Goal: Complete application form: Complete application form

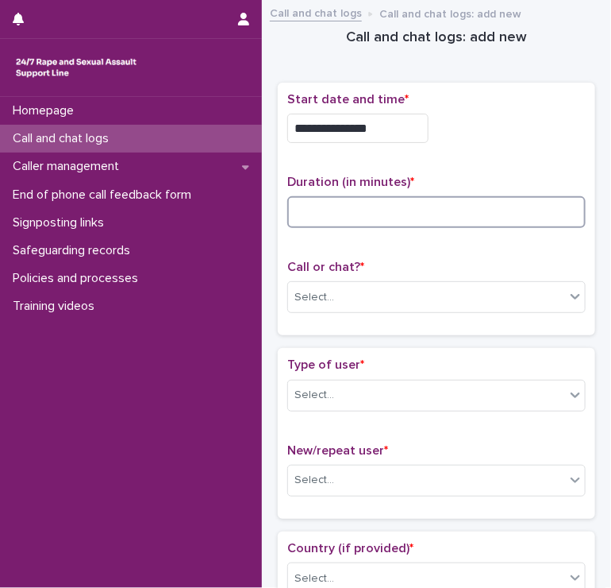
click at [321, 196] on input at bounding box center [436, 212] width 299 height 32
type input "**"
click at [427, 285] on div "Select..." at bounding box center [426, 297] width 277 height 26
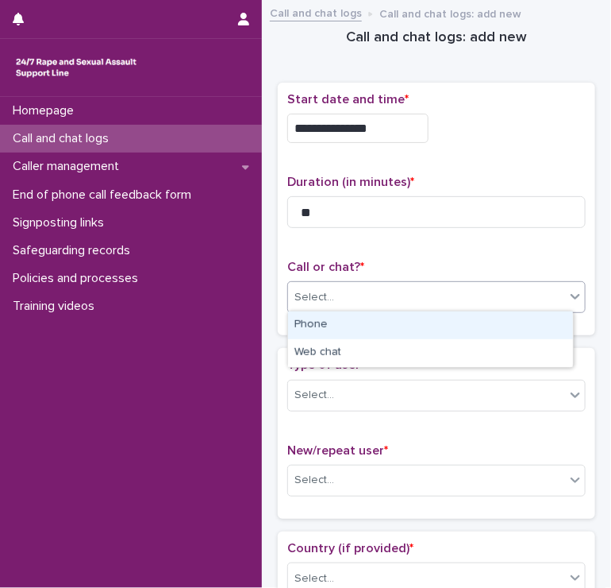
click at [389, 323] on div "Phone" at bounding box center [430, 325] width 285 height 28
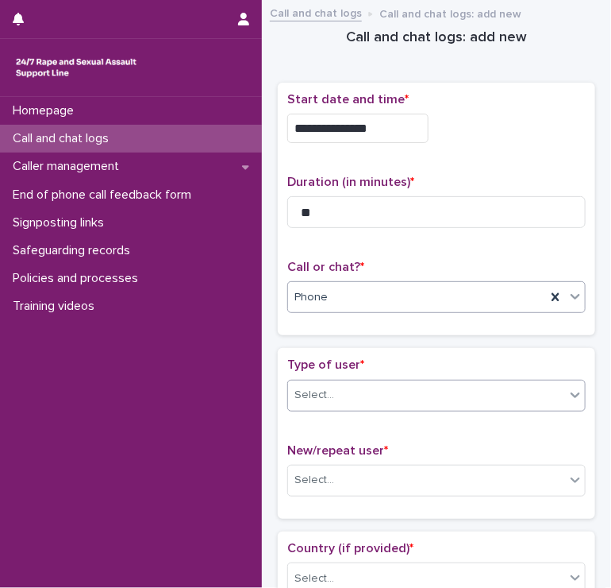
click at [377, 393] on div "Select..." at bounding box center [426, 395] width 277 height 26
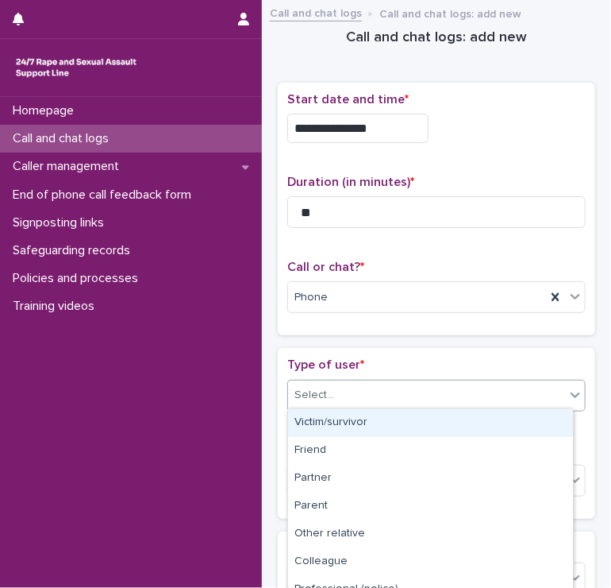
click at [353, 419] on div "Victim/survivor" at bounding box center [430, 423] width 285 height 28
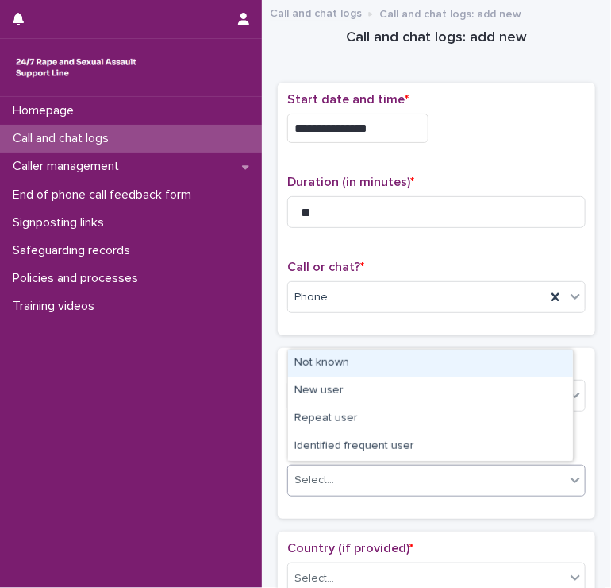
click at [328, 472] on div "Select..." at bounding box center [315, 480] width 40 height 17
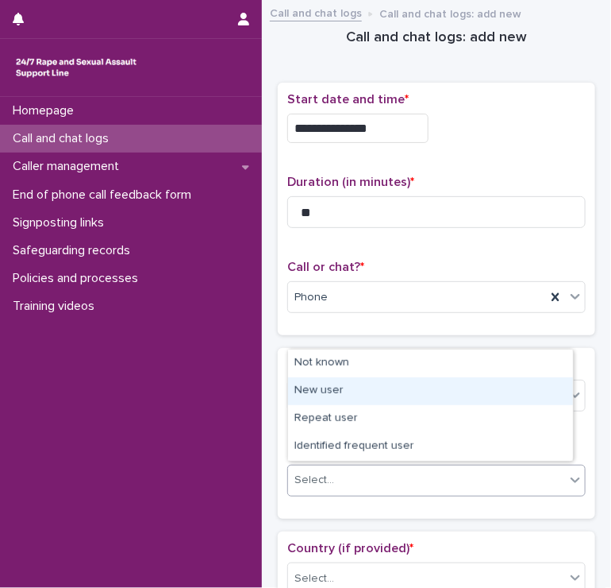
click at [315, 401] on div "New user" at bounding box center [430, 391] width 285 height 28
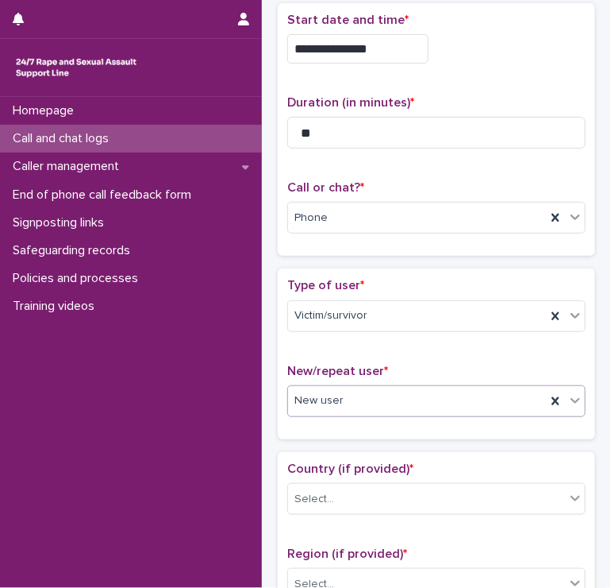
scroll to position [159, 0]
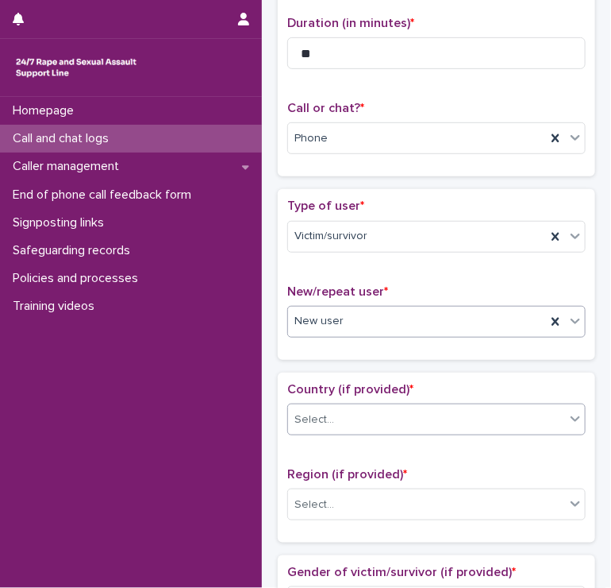
click at [313, 411] on div "Select..." at bounding box center [315, 419] width 40 height 17
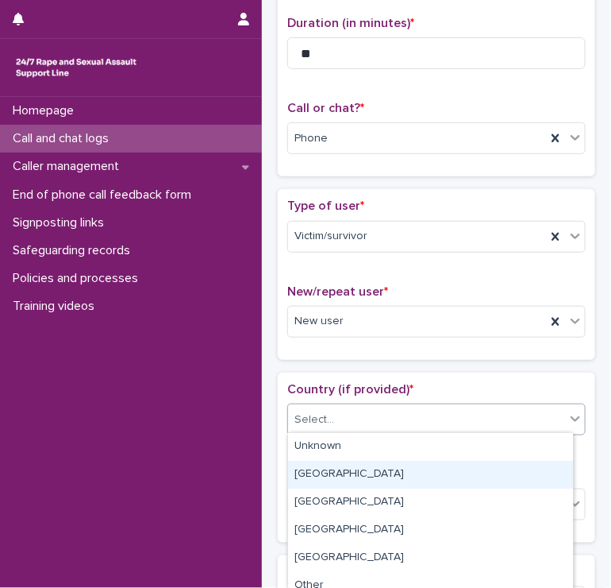
click at [359, 472] on div "[GEOGRAPHIC_DATA]" at bounding box center [430, 475] width 285 height 28
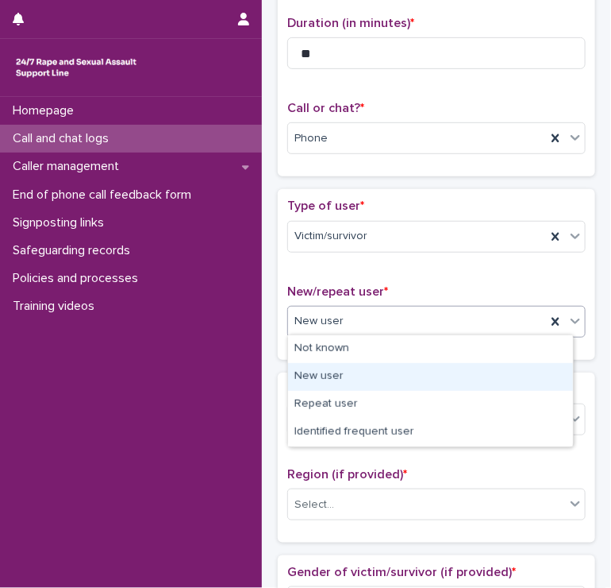
click at [313, 377] on div "New user" at bounding box center [430, 377] width 285 height 28
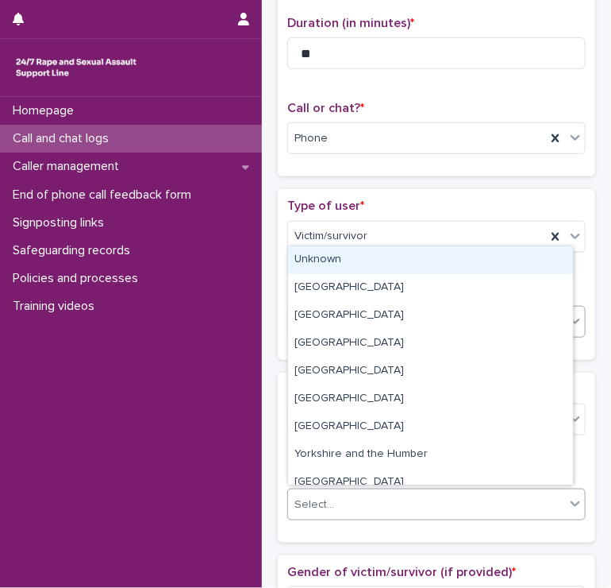
drag, startPoint x: 338, startPoint y: 496, endPoint x: 337, endPoint y: 487, distance: 9.7
click at [337, 492] on div "Select..." at bounding box center [426, 505] width 277 height 26
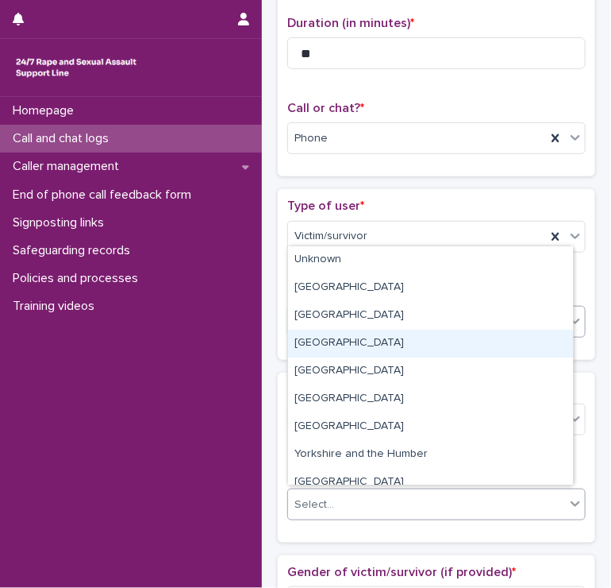
click at [315, 341] on div "[GEOGRAPHIC_DATA]" at bounding box center [430, 344] width 285 height 28
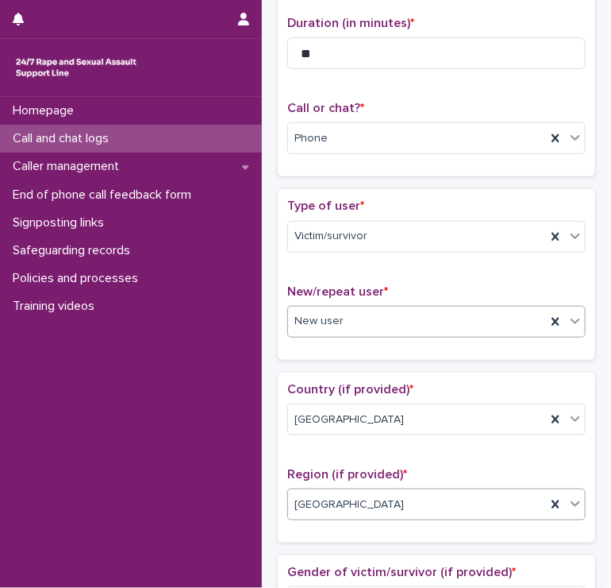
click at [253, 340] on div "Homepage Call and chat logs Caller management End of phone call feedback form S…" at bounding box center [131, 342] width 262 height 491
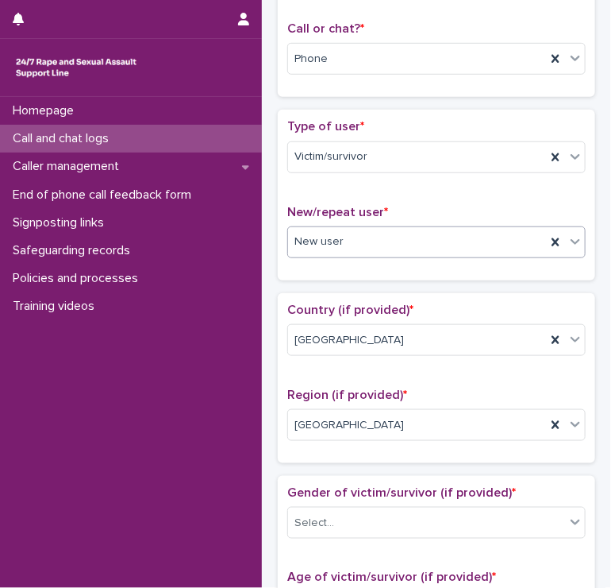
scroll to position [318, 0]
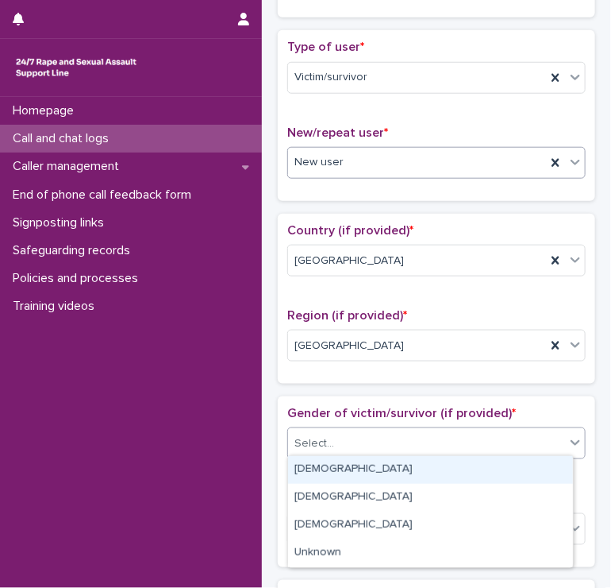
click at [364, 444] on div "Select..." at bounding box center [426, 443] width 277 height 26
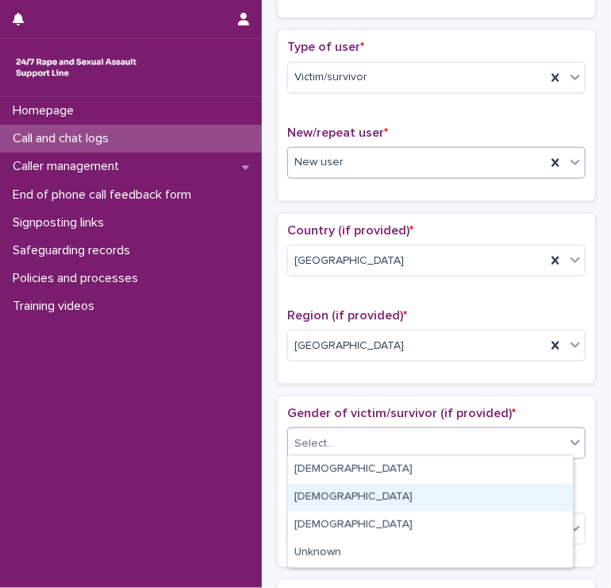
click at [339, 498] on div "[DEMOGRAPHIC_DATA]" at bounding box center [430, 498] width 285 height 28
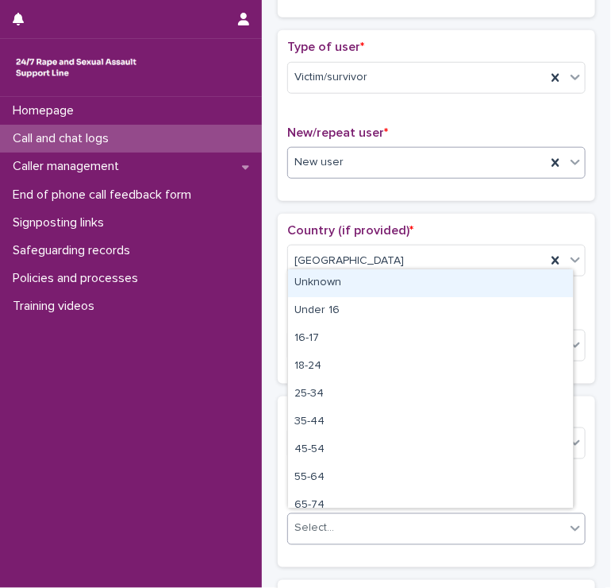
click at [336, 519] on div "Select..." at bounding box center [426, 528] width 277 height 26
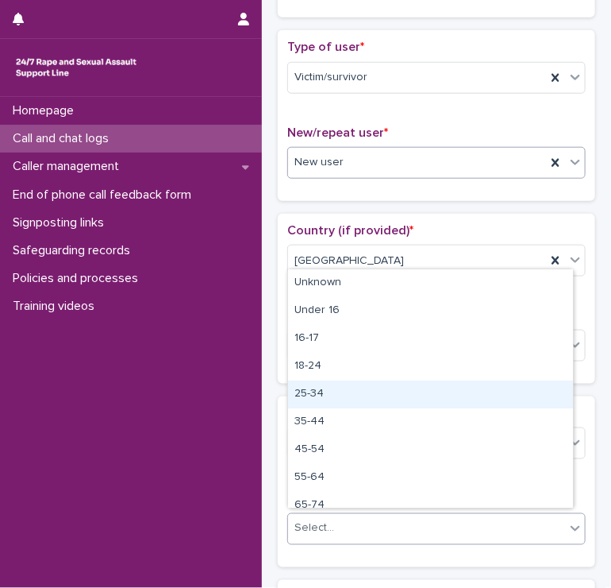
click at [322, 400] on div "25-34" at bounding box center [430, 394] width 285 height 28
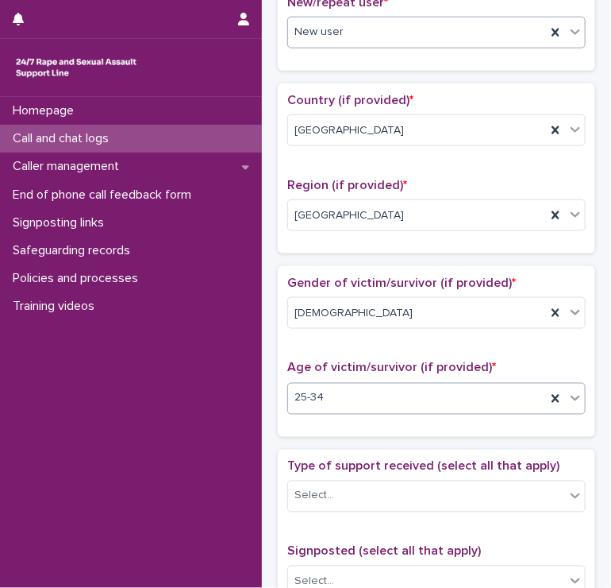
scroll to position [476, 0]
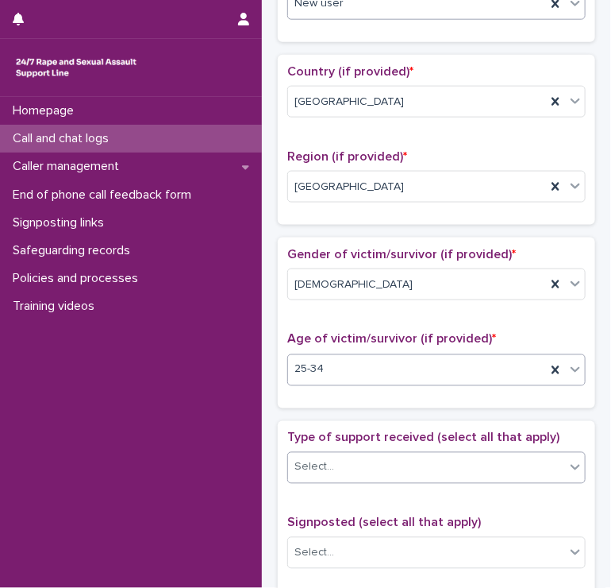
click at [336, 468] on input "text" at bounding box center [337, 466] width 2 height 15
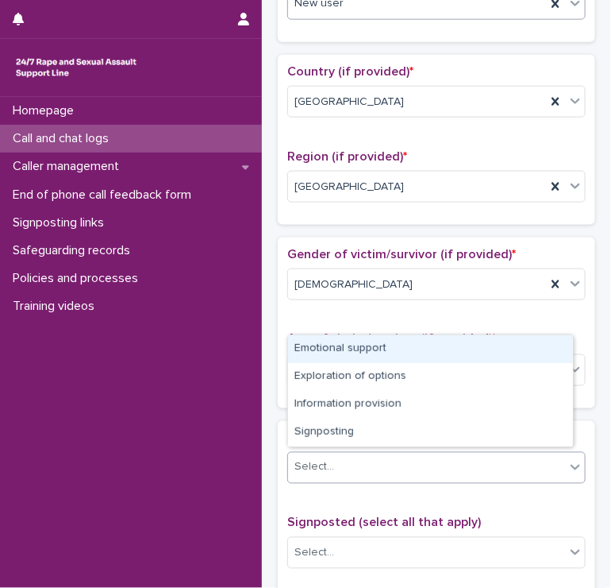
click at [298, 342] on div "Emotional support" at bounding box center [430, 349] width 285 height 28
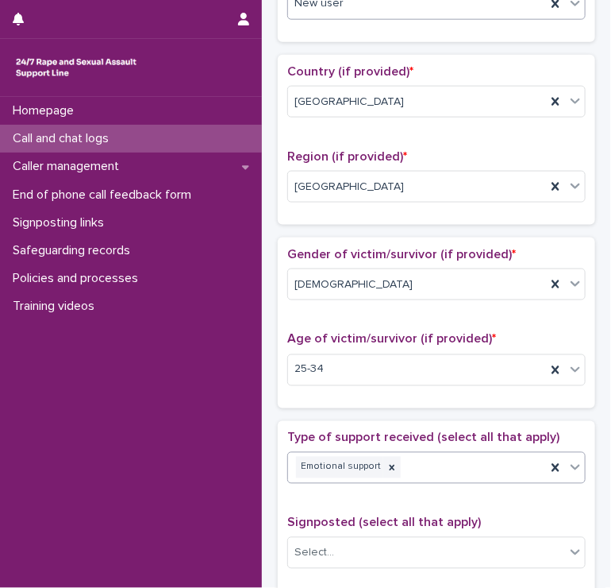
click at [434, 473] on div "Emotional support" at bounding box center [417, 467] width 258 height 28
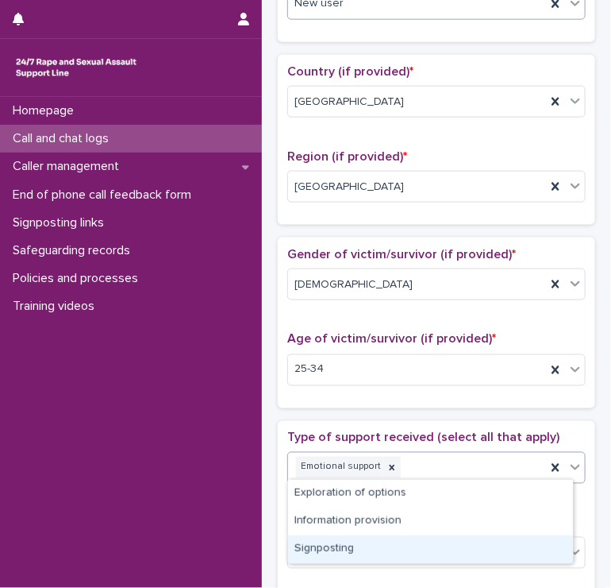
click at [370, 537] on div "Signposting" at bounding box center [430, 549] width 285 height 28
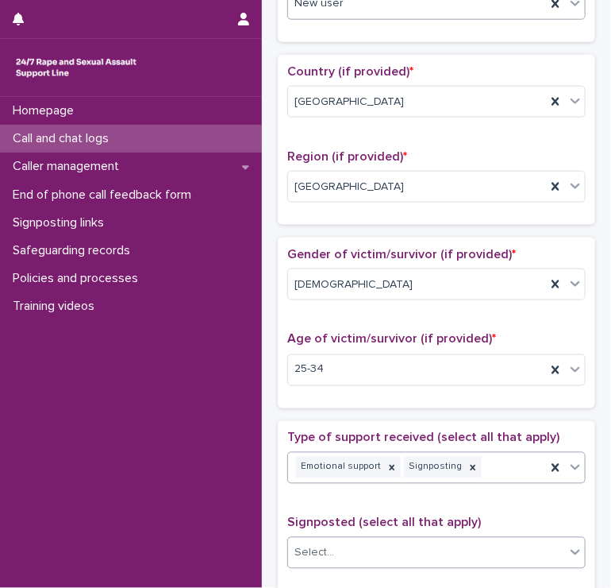
click at [339, 552] on div "Select..." at bounding box center [426, 553] width 277 height 26
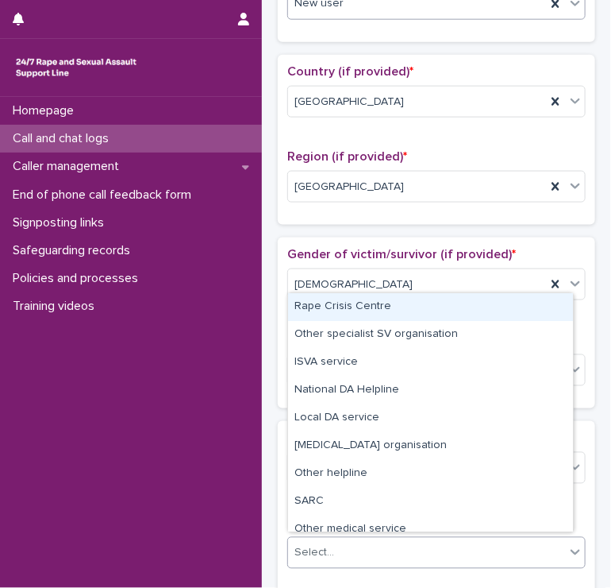
click at [340, 318] on div "Rape Crisis Centre" at bounding box center [430, 307] width 285 height 28
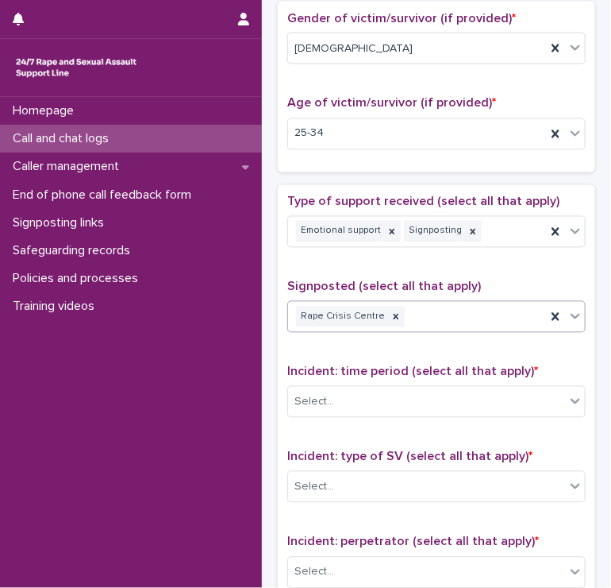
scroll to position [715, 0]
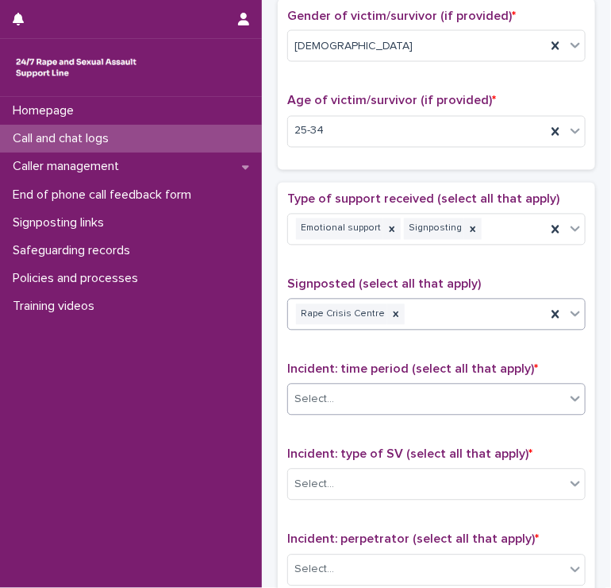
click at [352, 387] on div "Select..." at bounding box center [426, 400] width 277 height 26
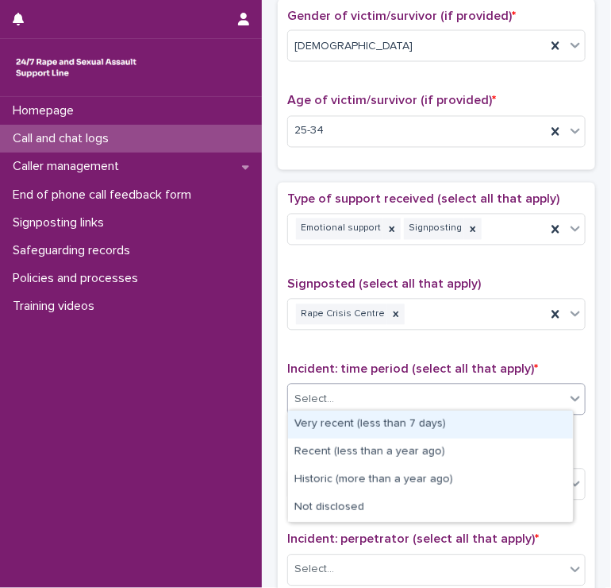
scroll to position [794, 0]
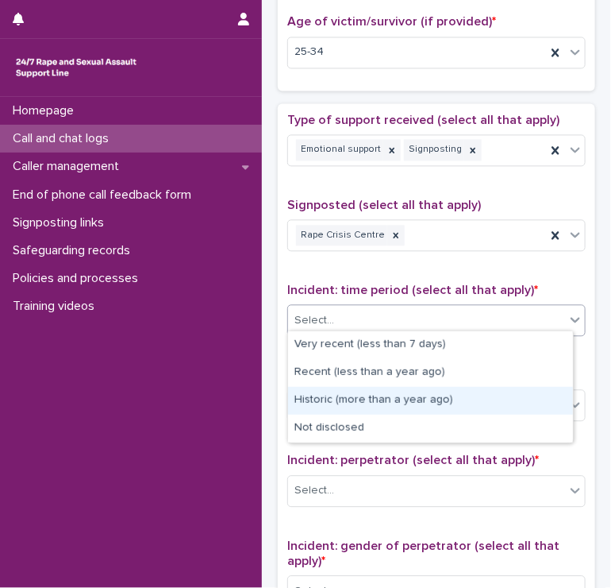
click at [314, 411] on div "Historic (more than a year ago)" at bounding box center [430, 401] width 285 height 28
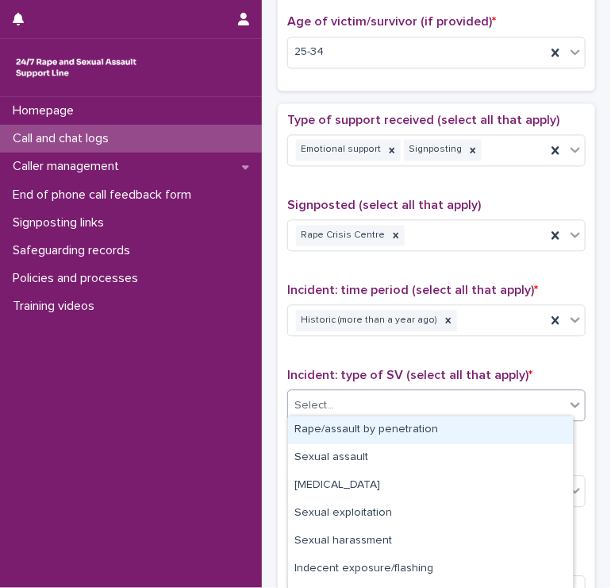
click at [329, 392] on div "Select..." at bounding box center [426, 405] width 277 height 26
click at [318, 426] on div "Rape/assault by penetration" at bounding box center [430, 430] width 285 height 28
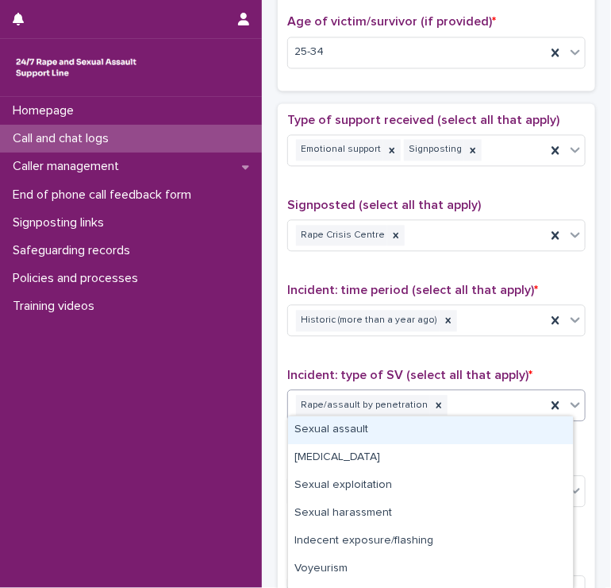
click at [469, 406] on div "Rape/assault by penetration" at bounding box center [417, 405] width 258 height 28
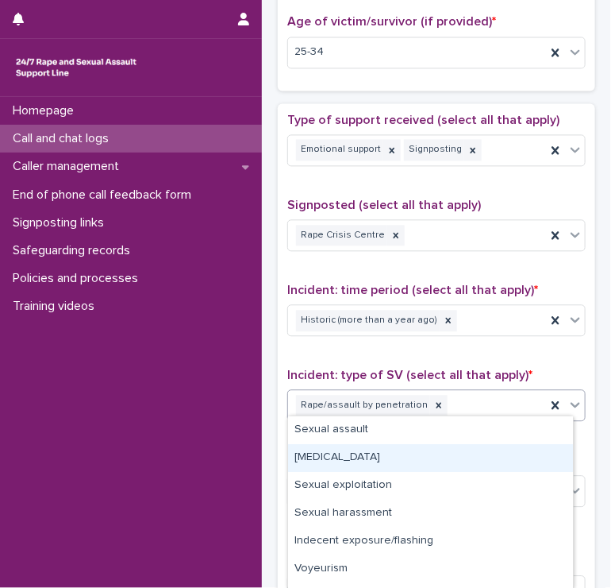
click at [393, 460] on div "[MEDICAL_DATA]" at bounding box center [430, 458] width 285 height 28
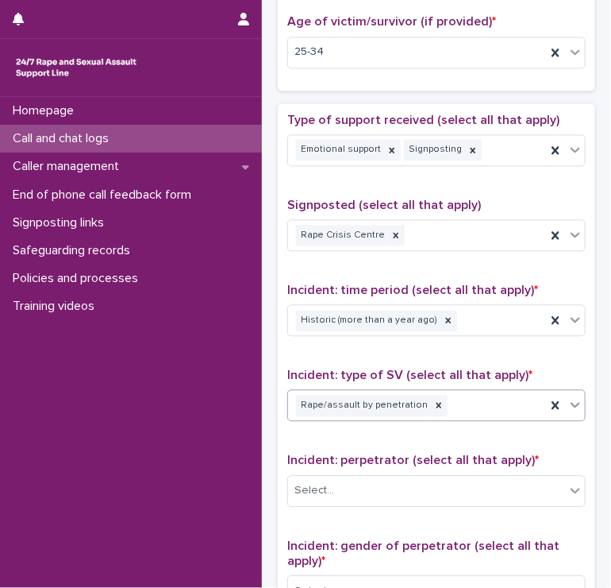
scroll to position [804, 0]
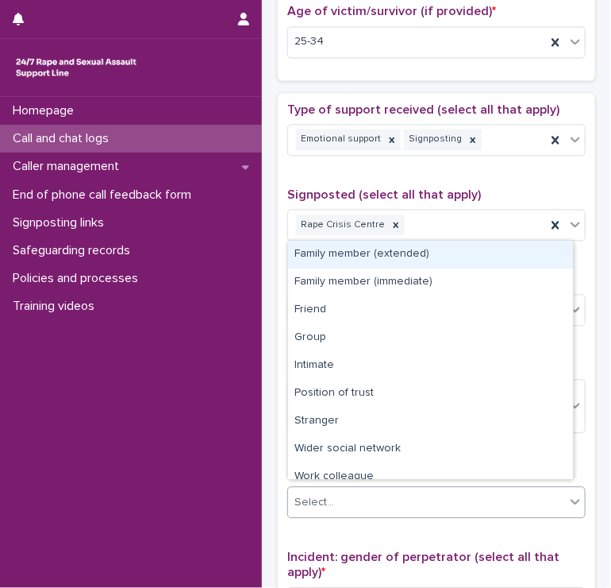
click at [344, 494] on div "Select..." at bounding box center [426, 502] width 277 height 26
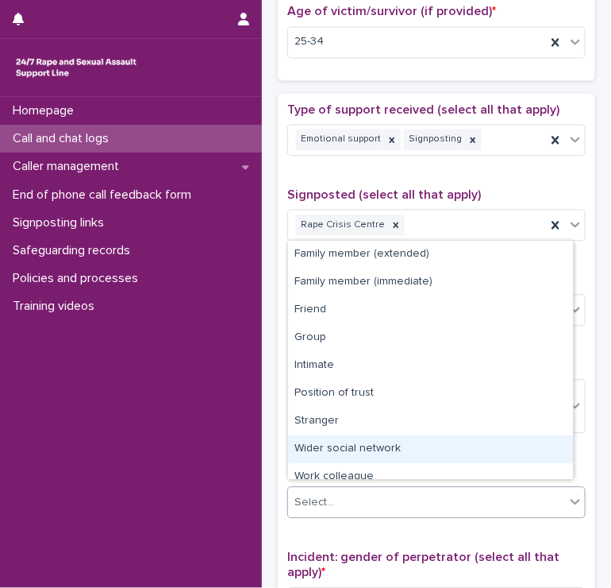
scroll to position [67, 0]
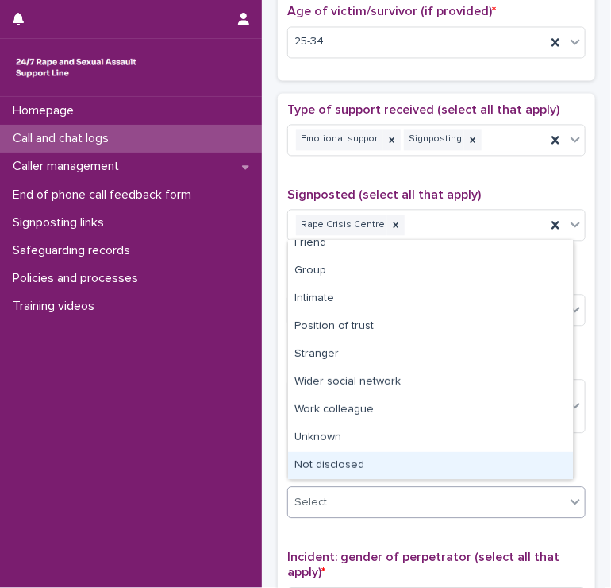
click at [340, 464] on div "Not disclosed" at bounding box center [430, 466] width 285 height 28
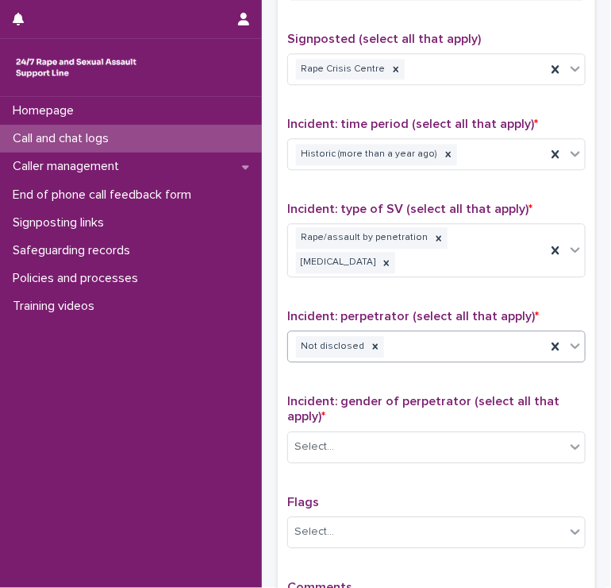
scroll to position [963, 0]
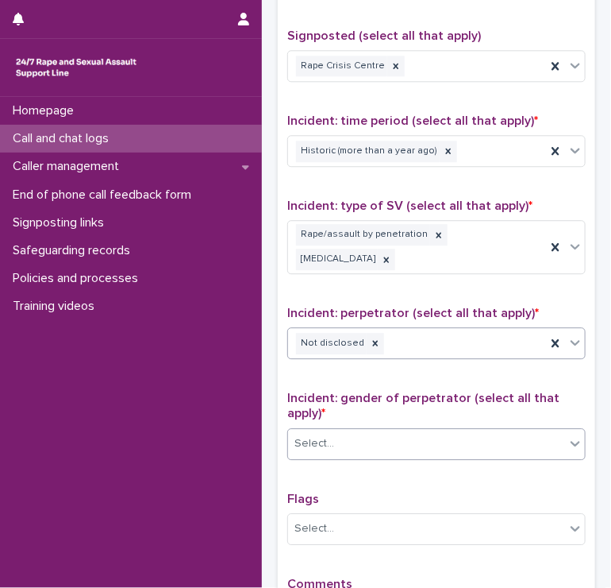
click at [330, 430] on div "Select..." at bounding box center [426, 443] width 277 height 26
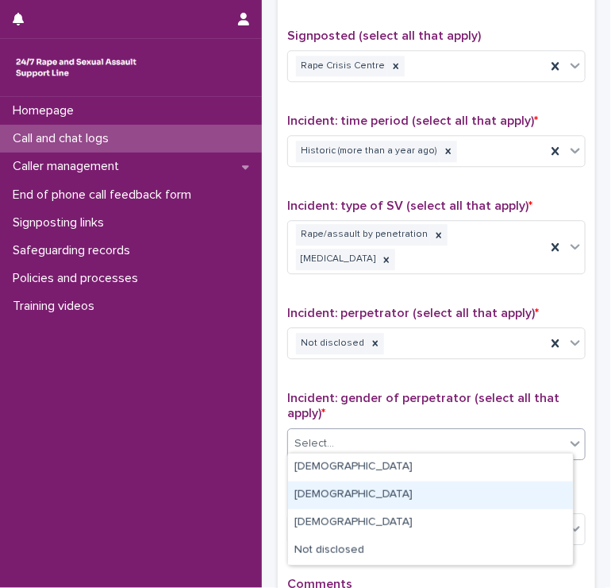
click at [330, 487] on div "[DEMOGRAPHIC_DATA]" at bounding box center [430, 495] width 285 height 28
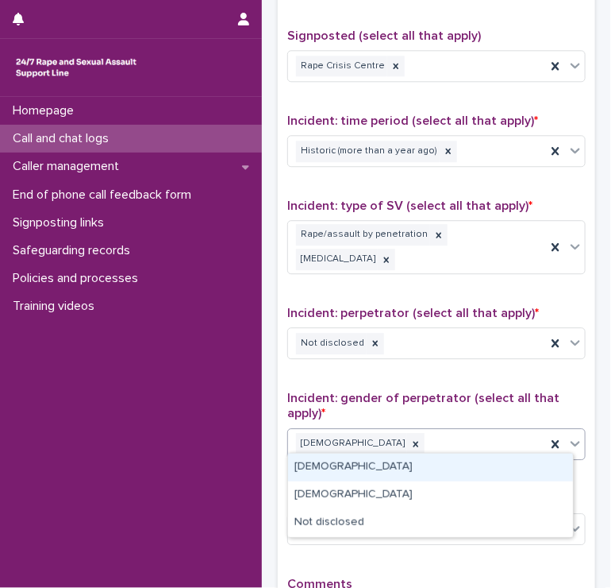
click at [414, 431] on div "[DEMOGRAPHIC_DATA]" at bounding box center [417, 444] width 258 height 28
click at [360, 461] on div "[DEMOGRAPHIC_DATA]" at bounding box center [430, 467] width 285 height 28
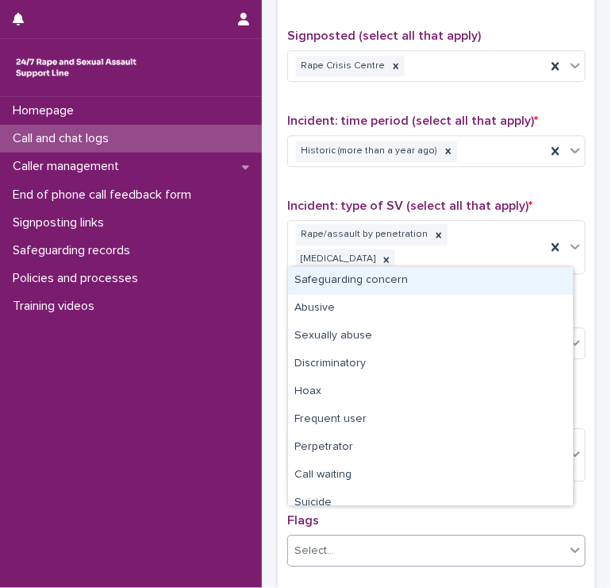
click at [378, 538] on div "Select..." at bounding box center [426, 551] width 277 height 26
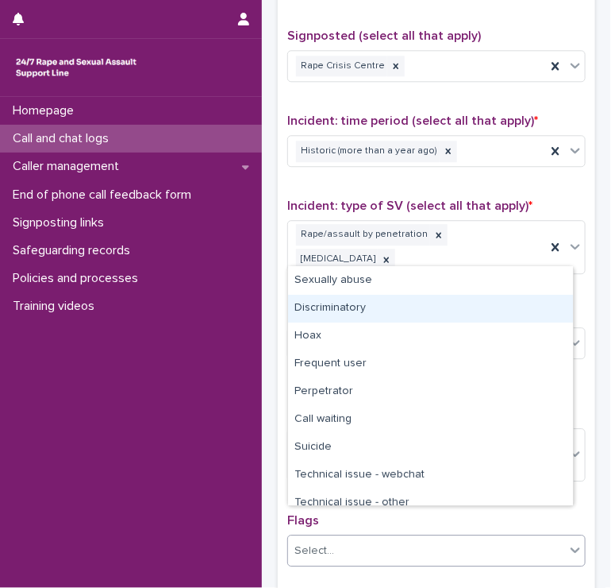
scroll to position [79, 0]
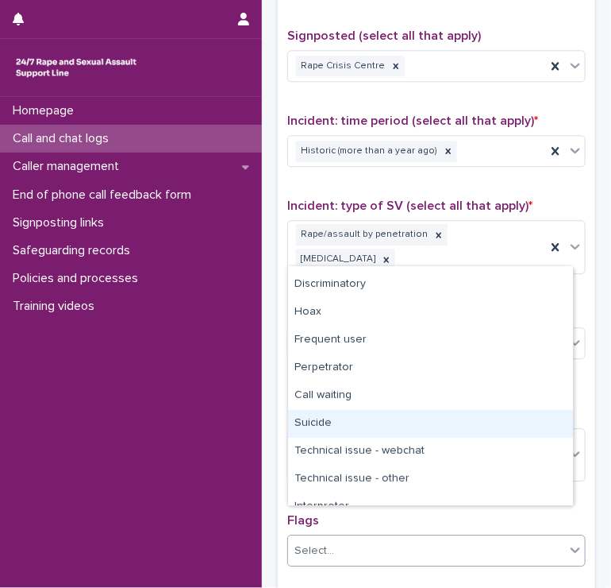
click at [338, 421] on div "Suicide" at bounding box center [430, 424] width 285 height 28
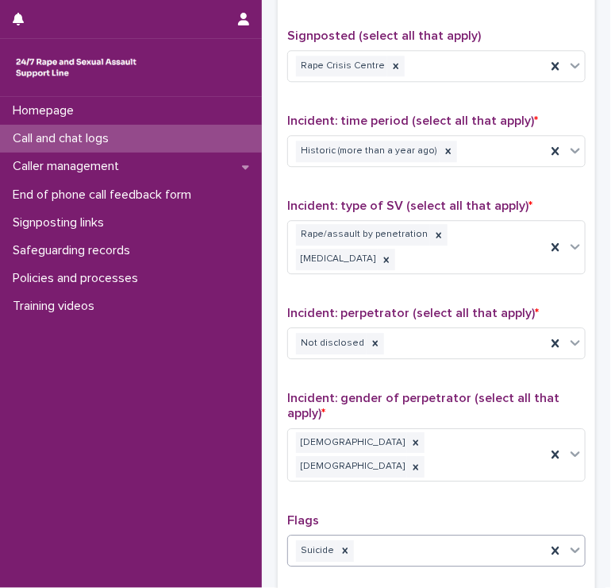
click at [449, 537] on div "Suicide" at bounding box center [417, 551] width 258 height 28
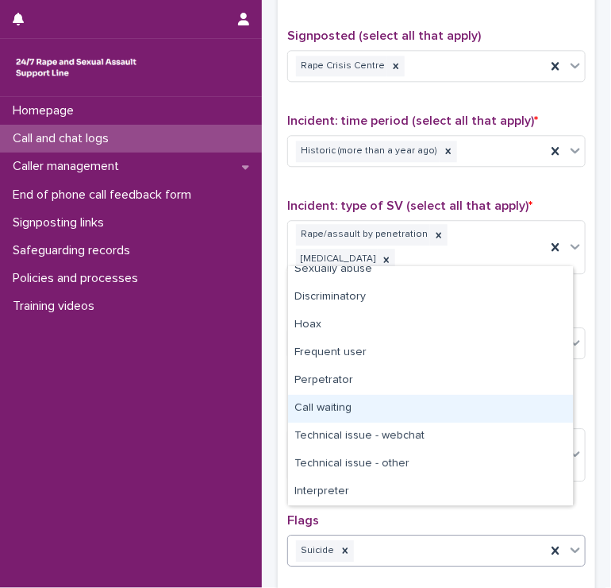
scroll to position [0, 0]
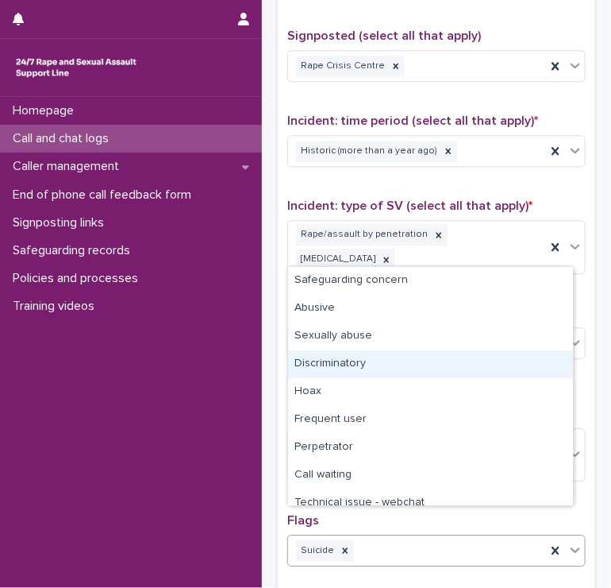
click at [369, 361] on div "Discriminatory" at bounding box center [430, 364] width 285 height 28
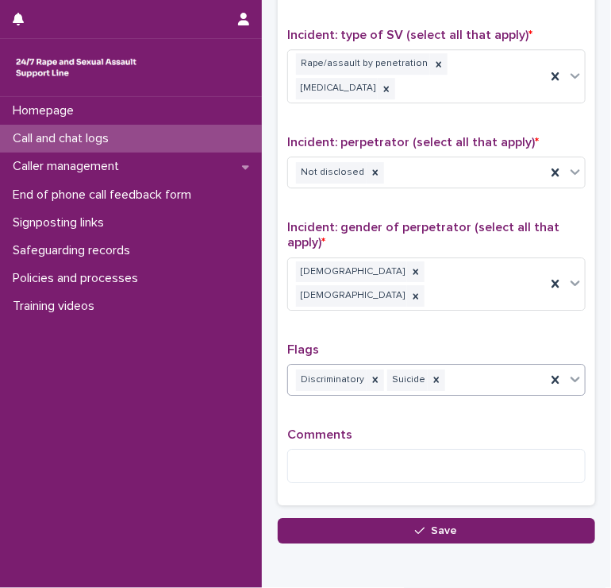
scroll to position [1185, 0]
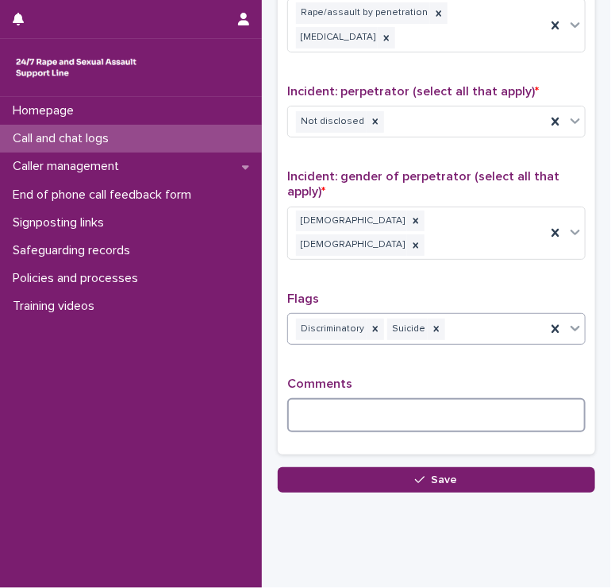
click at [363, 398] on textarea at bounding box center [436, 415] width 299 height 34
drag, startPoint x: 502, startPoint y: 388, endPoint x: 464, endPoint y: 380, distance: 38.9
click at [464, 398] on textarea "**********" at bounding box center [430, 415] width 287 height 34
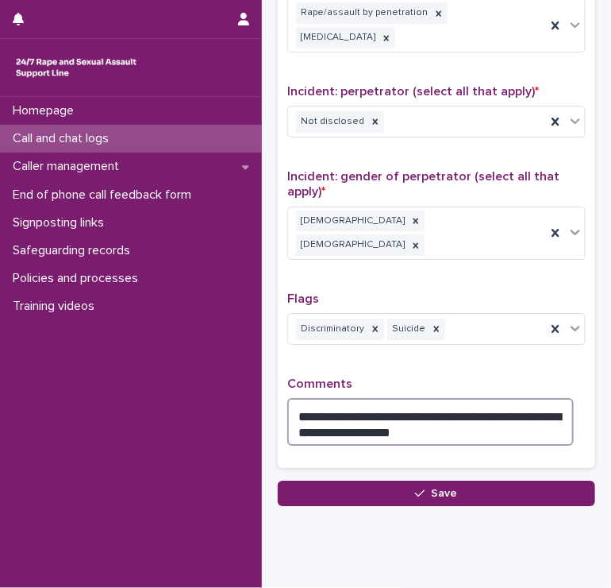
drag, startPoint x: 549, startPoint y: 380, endPoint x: 530, endPoint y: 382, distance: 18.3
click at [530, 398] on textarea "**********" at bounding box center [430, 422] width 287 height 48
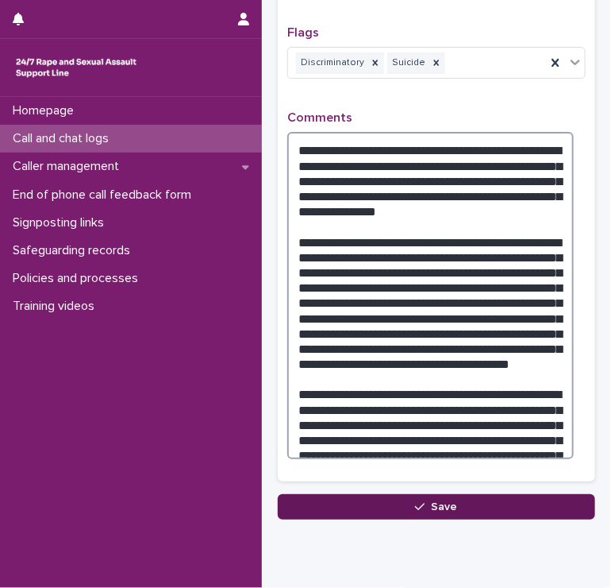
scroll to position [1478, 0]
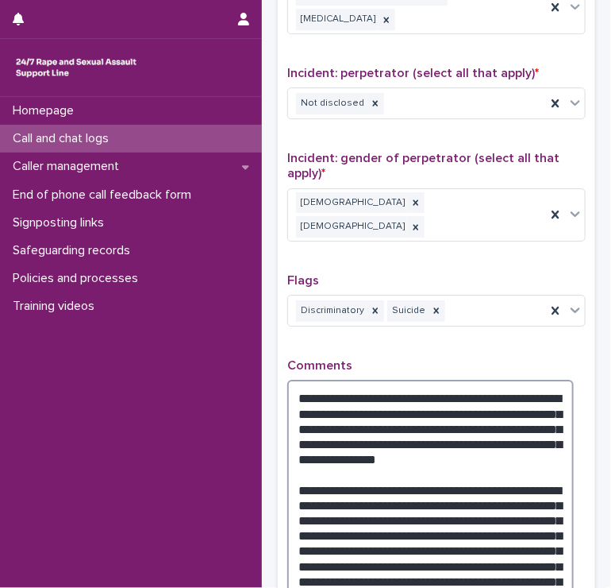
drag, startPoint x: 390, startPoint y: 394, endPoint x: 186, endPoint y: -3, distance: 446.4
click at [186, 0] on html "**********" at bounding box center [305, 294] width 611 height 588
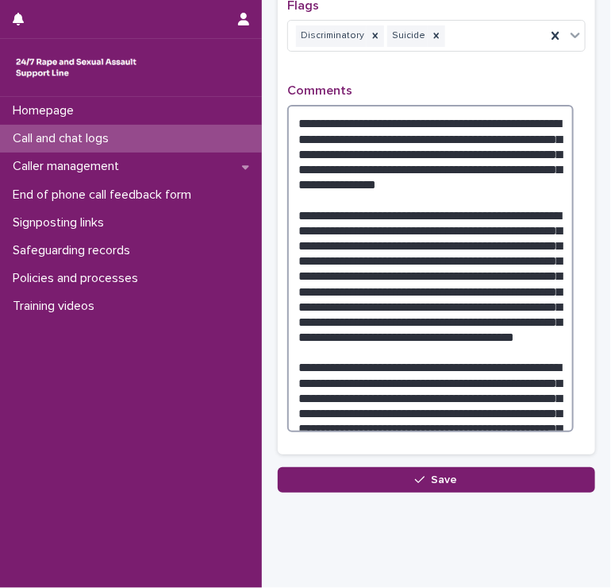
click at [343, 310] on textarea "**********" at bounding box center [430, 268] width 287 height 327
click at [388, 384] on textarea "**********" at bounding box center [430, 268] width 287 height 327
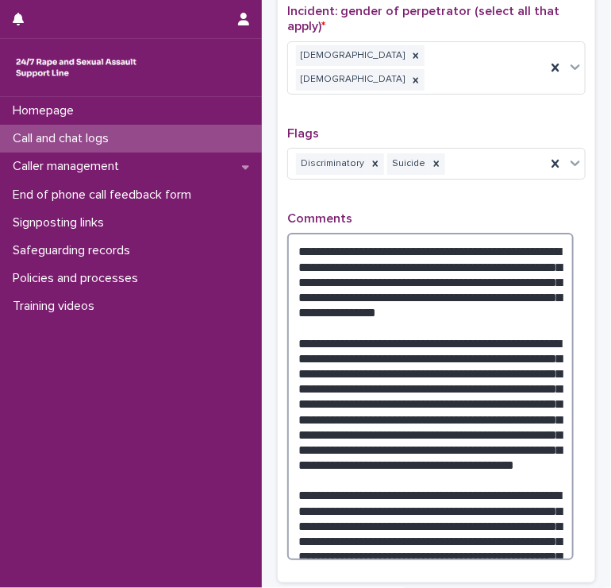
scroll to position [1398, 0]
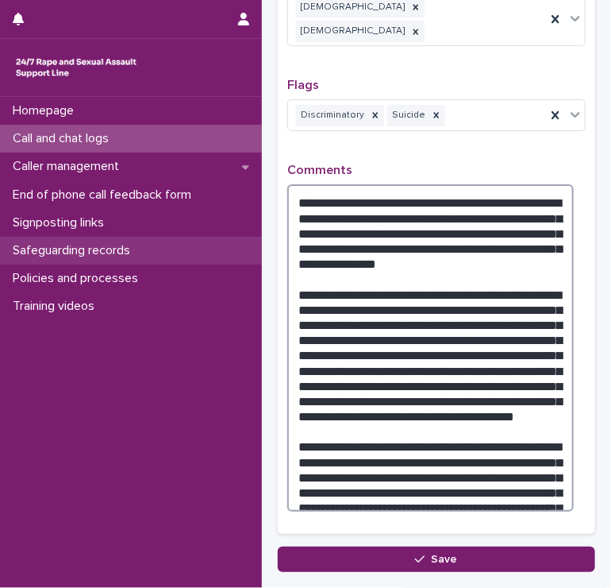
drag, startPoint x: 388, startPoint y: 470, endPoint x: 206, endPoint y: 253, distance: 283.0
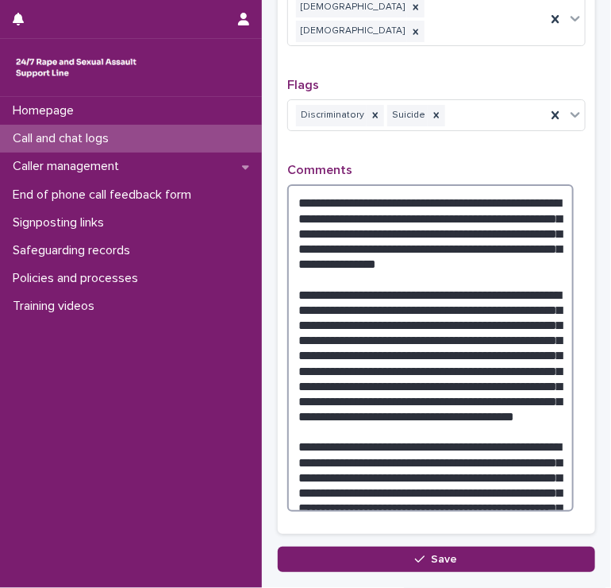
click at [397, 471] on textarea "**********" at bounding box center [430, 347] width 287 height 327
click at [380, 475] on textarea "**********" at bounding box center [430, 347] width 287 height 327
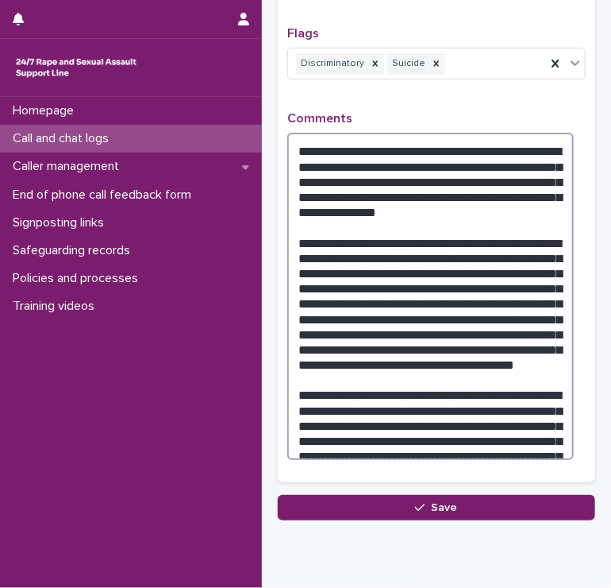
scroll to position [1478, 0]
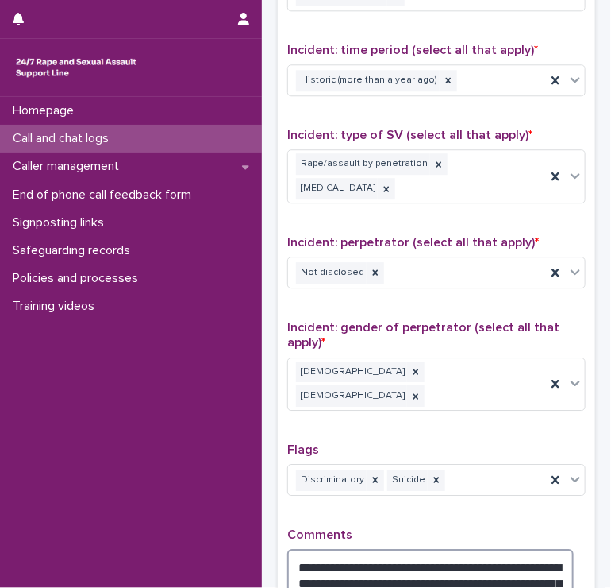
drag, startPoint x: 396, startPoint y: 395, endPoint x: 194, endPoint y: -26, distance: 467.8
click at [194, 0] on html "**********" at bounding box center [305, 294] width 611 height 588
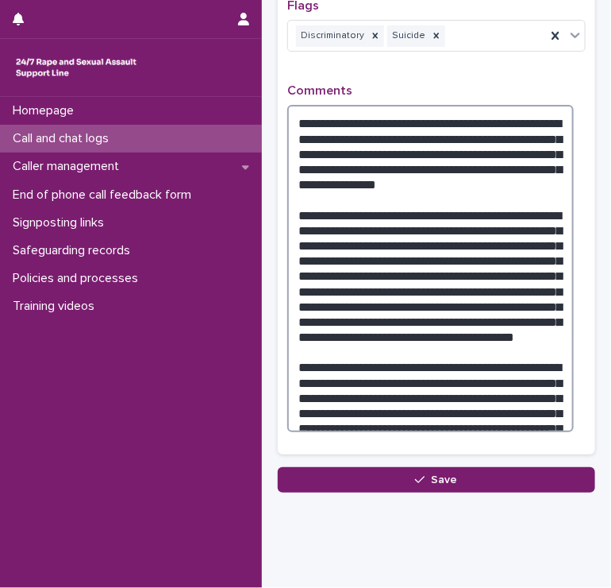
click at [334, 183] on textarea "**********" at bounding box center [430, 268] width 287 height 327
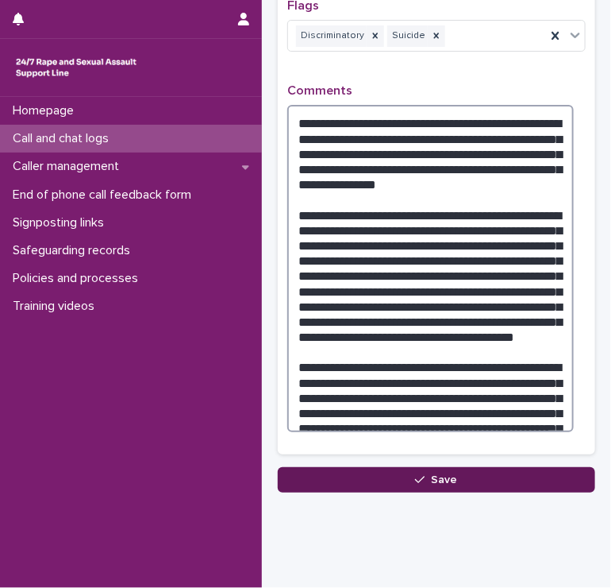
drag, startPoint x: 295, startPoint y: 171, endPoint x: 475, endPoint y: 438, distance: 321.5
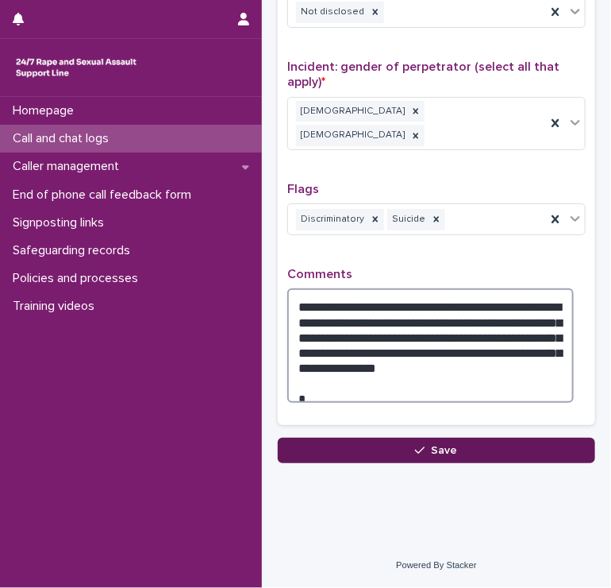
scroll to position [1265, 0]
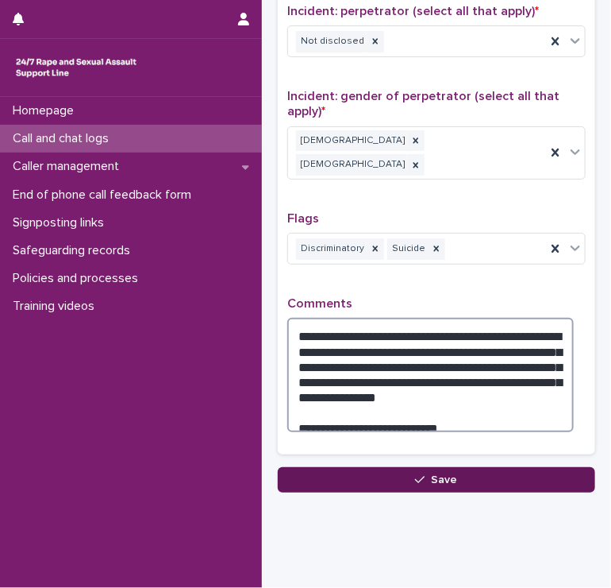
type textarea "**********"
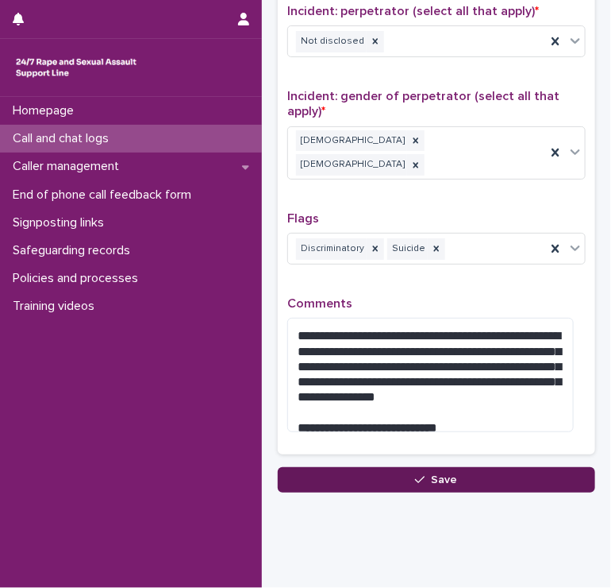
click at [457, 467] on button "Save" at bounding box center [437, 479] width 318 height 25
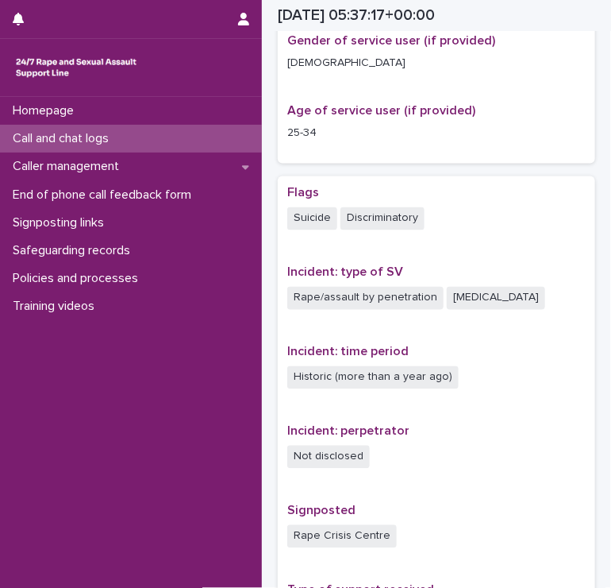
scroll to position [530, 0]
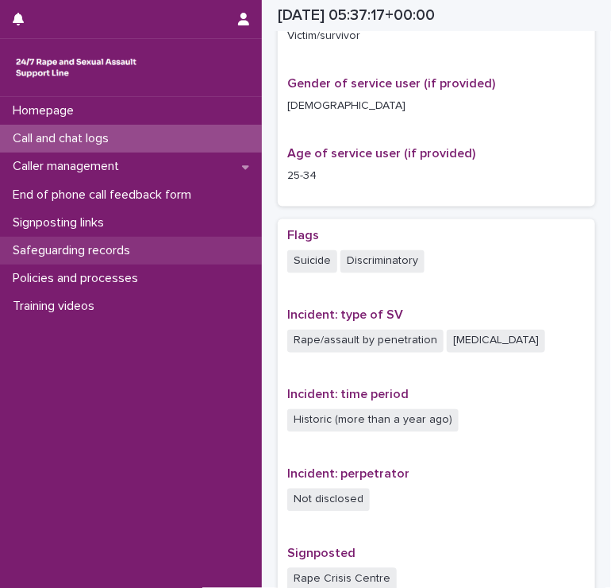
drag, startPoint x: 40, startPoint y: 253, endPoint x: 54, endPoint y: 256, distance: 14.1
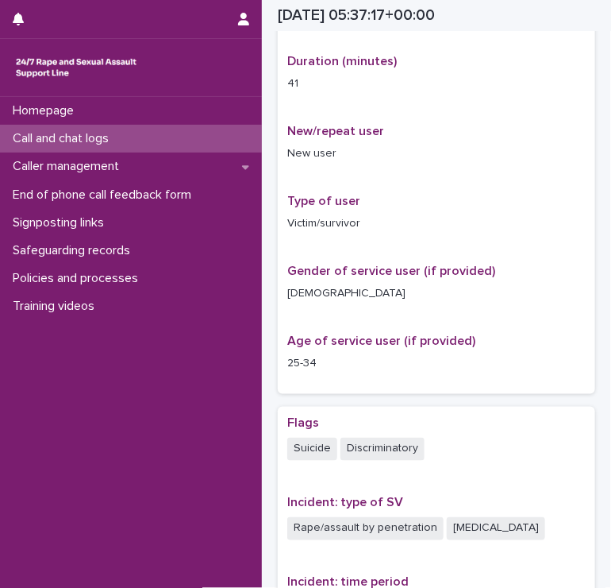
scroll to position [0, 0]
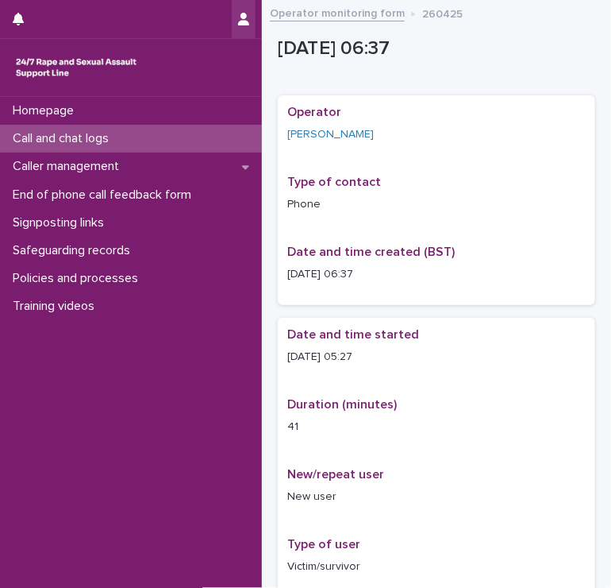
click at [243, 19] on icon "button" at bounding box center [243, 19] width 11 height 13
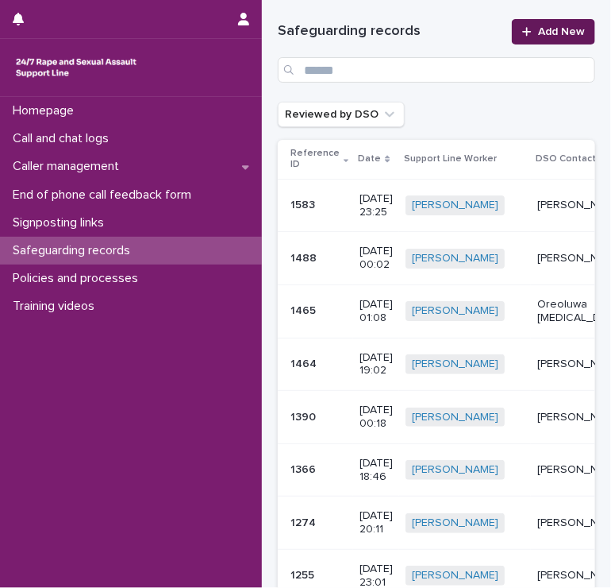
click at [545, 29] on span "Add New" at bounding box center [561, 31] width 47 height 11
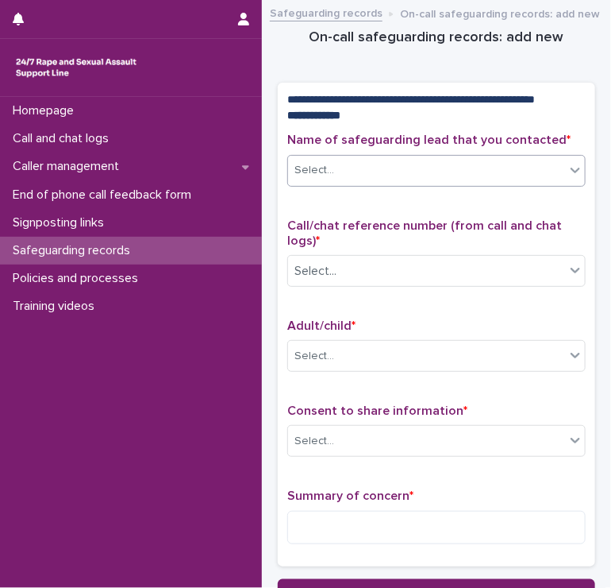
click at [311, 179] on div "Select..." at bounding box center [315, 170] width 40 height 17
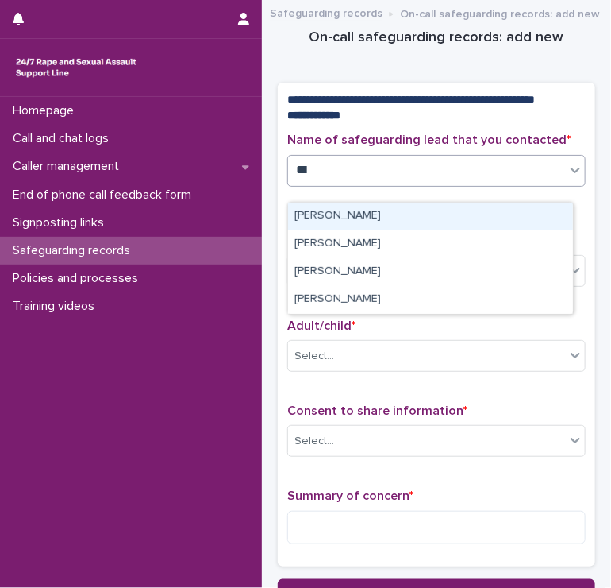
type input "****"
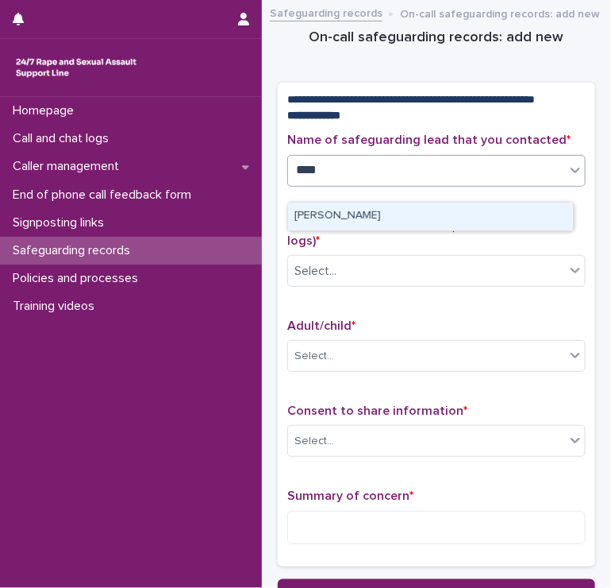
click at [324, 214] on div "Tomilola Ikotun" at bounding box center [430, 216] width 285 height 28
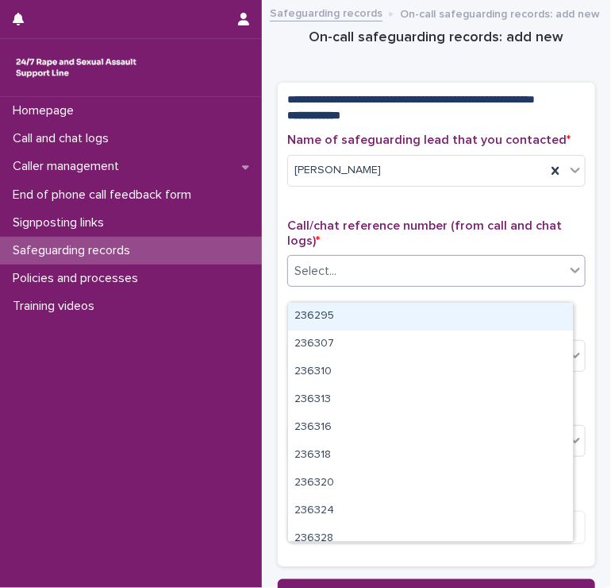
click at [359, 284] on div "Select..." at bounding box center [426, 271] width 277 height 26
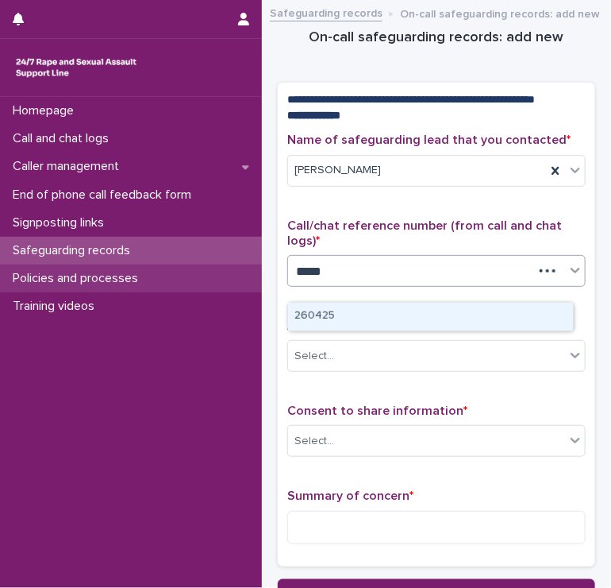
type input "******"
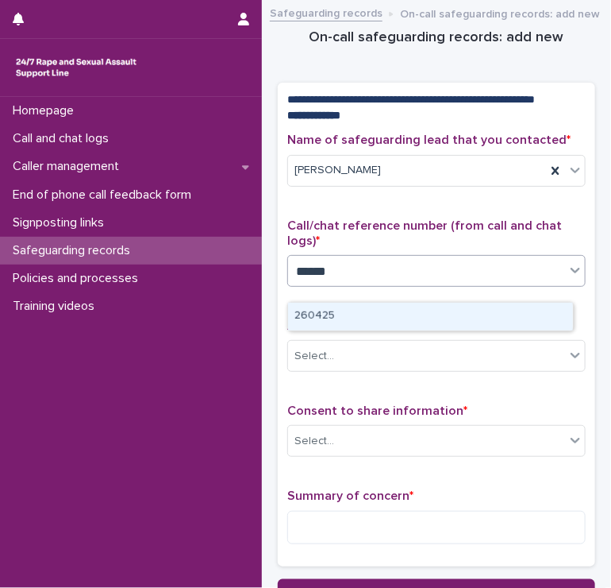
drag, startPoint x: 309, startPoint y: 314, endPoint x: 321, endPoint y: 314, distance: 11.9
click at [318, 314] on div "260425" at bounding box center [430, 317] width 285 height 28
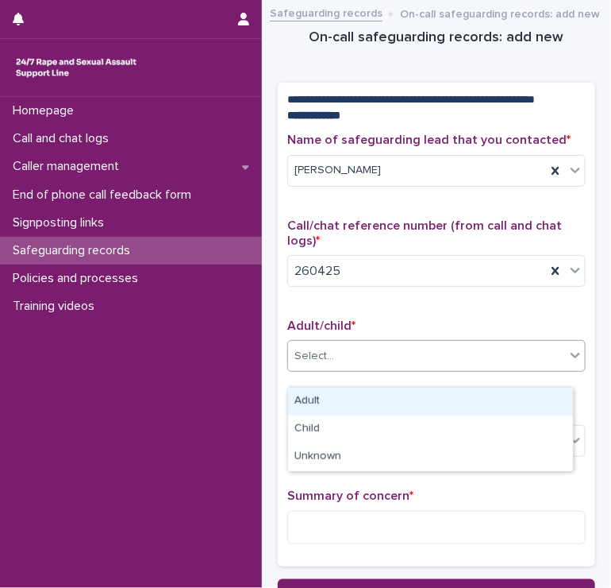
click at [305, 361] on div "Select..." at bounding box center [315, 356] width 40 height 17
click at [310, 399] on div "Adult" at bounding box center [430, 402] width 285 height 28
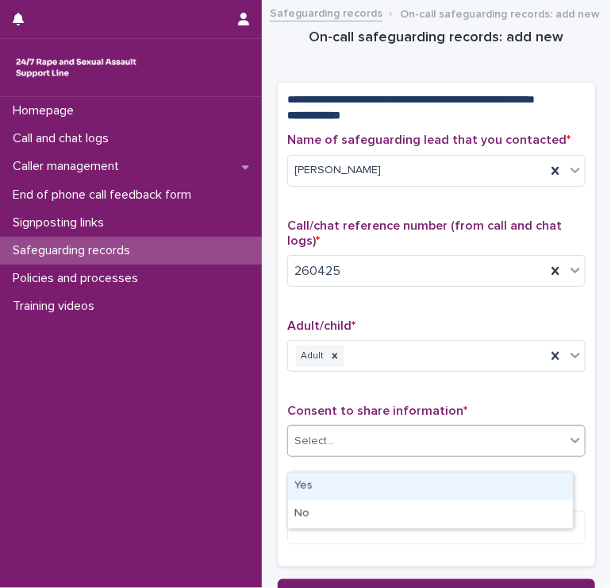
click at [336, 453] on div "Select..." at bounding box center [426, 441] width 277 height 26
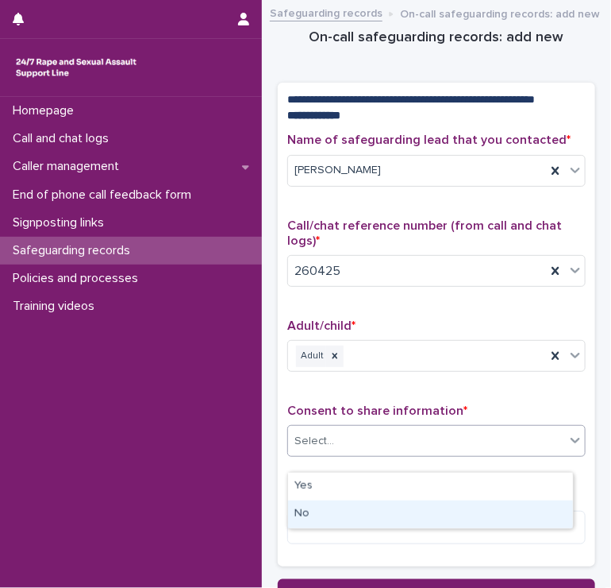
click at [317, 507] on div "No" at bounding box center [430, 514] width 285 height 28
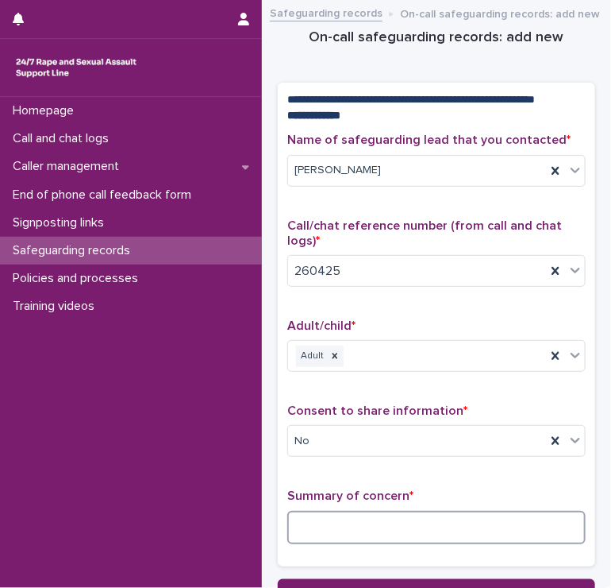
click at [318, 530] on textarea at bounding box center [436, 528] width 299 height 34
paste textarea "**********"
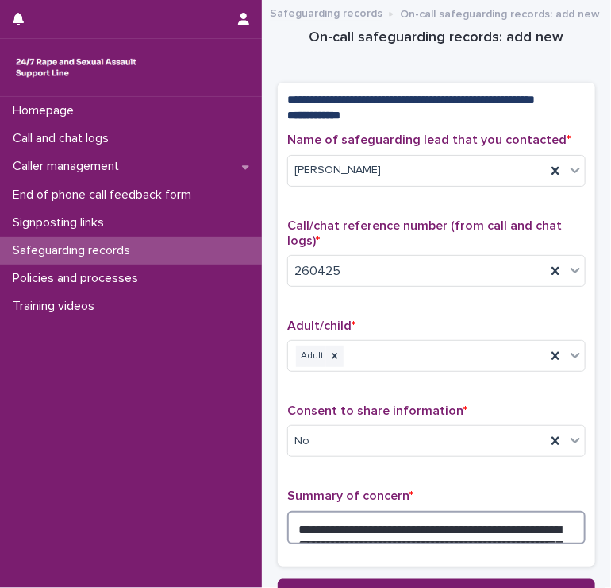
scroll to position [253, 0]
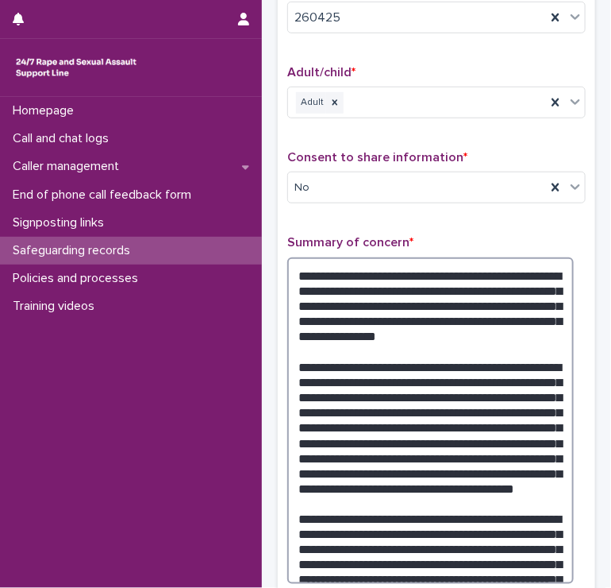
drag, startPoint x: 515, startPoint y: 299, endPoint x: 349, endPoint y: 279, distance: 166.4
click at [349, 279] on textarea "**********" at bounding box center [430, 420] width 287 height 327
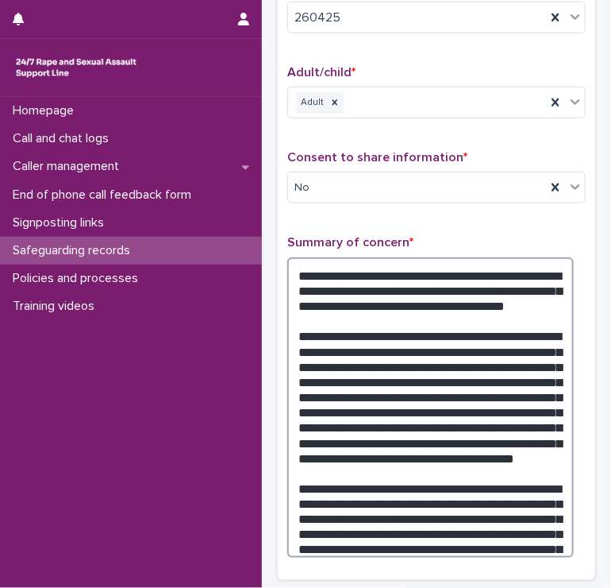
drag, startPoint x: 446, startPoint y: 380, endPoint x: 366, endPoint y: 380, distance: 80.2
click at [366, 380] on textarea "**********" at bounding box center [430, 407] width 287 height 301
drag, startPoint x: 528, startPoint y: 381, endPoint x: 364, endPoint y: 377, distance: 164.4
click at [364, 377] on textarea "**********" at bounding box center [430, 407] width 287 height 301
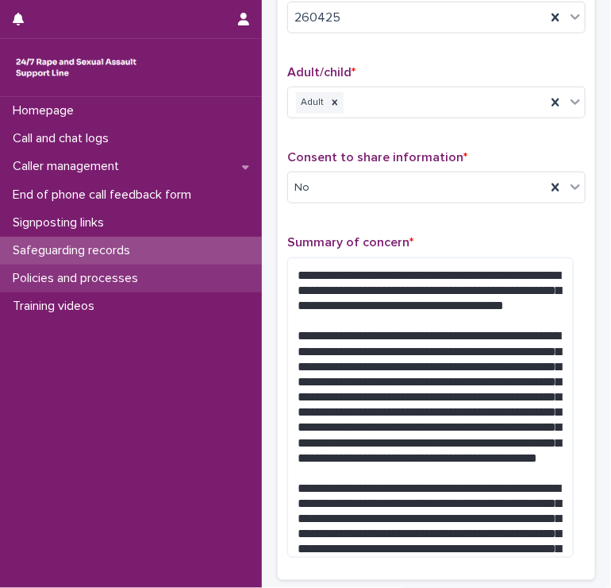
drag, startPoint x: 101, startPoint y: 210, endPoint x: 34, endPoint y: 289, distance: 103.1
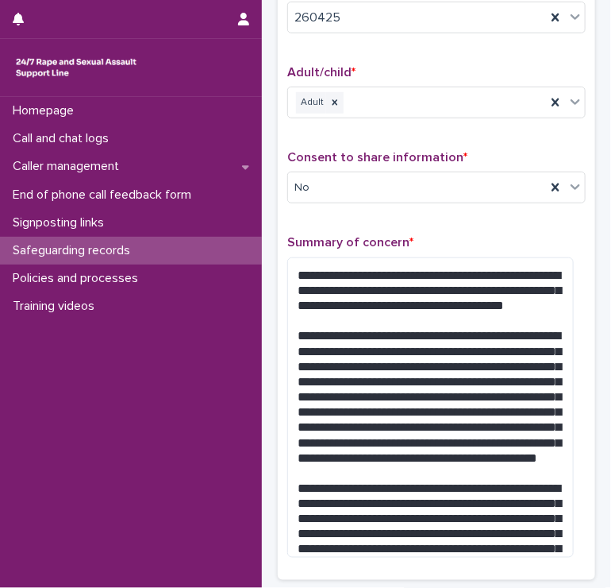
drag, startPoint x: 10, startPoint y: 258, endPoint x: 152, endPoint y: 450, distance: 239.0
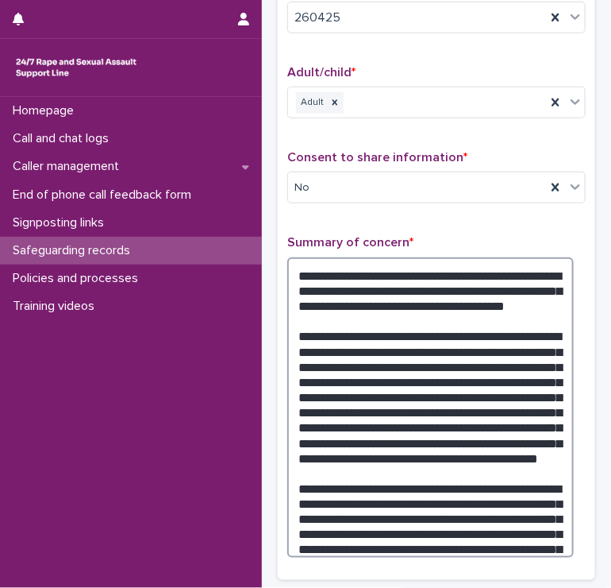
drag, startPoint x: 526, startPoint y: 394, endPoint x: 507, endPoint y: 394, distance: 18.3
click at [507, 394] on textarea "**********" at bounding box center [430, 407] width 287 height 301
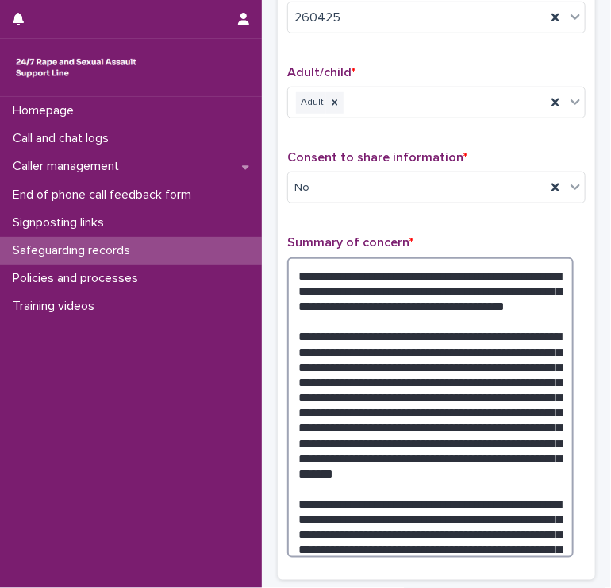
click at [413, 558] on textarea "**********" at bounding box center [430, 407] width 287 height 301
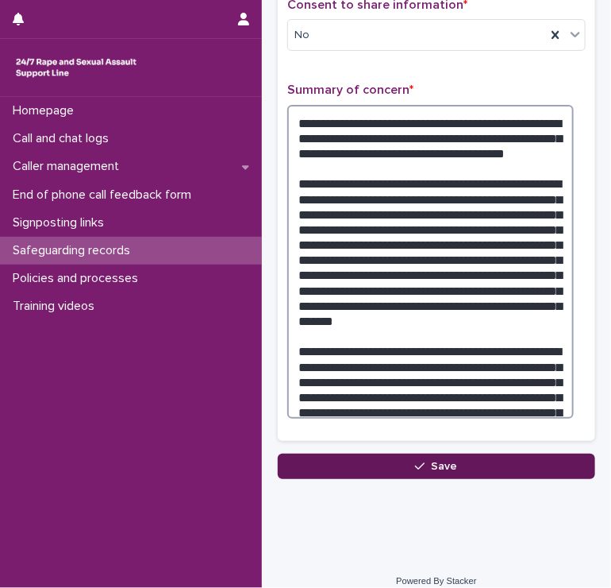
scroll to position [412, 0]
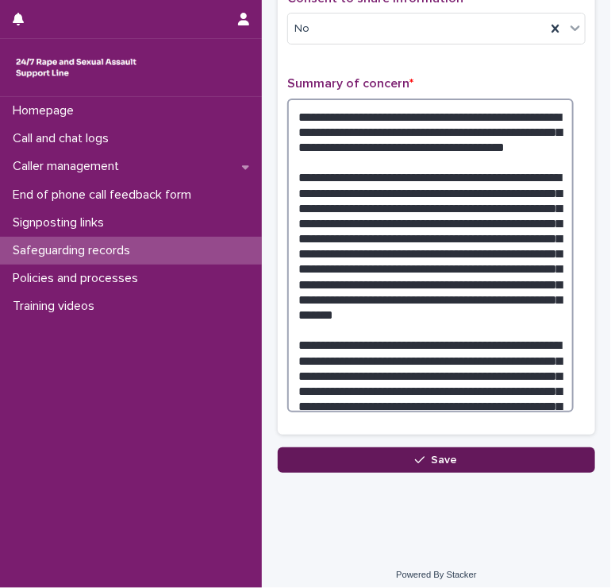
type textarea "**********"
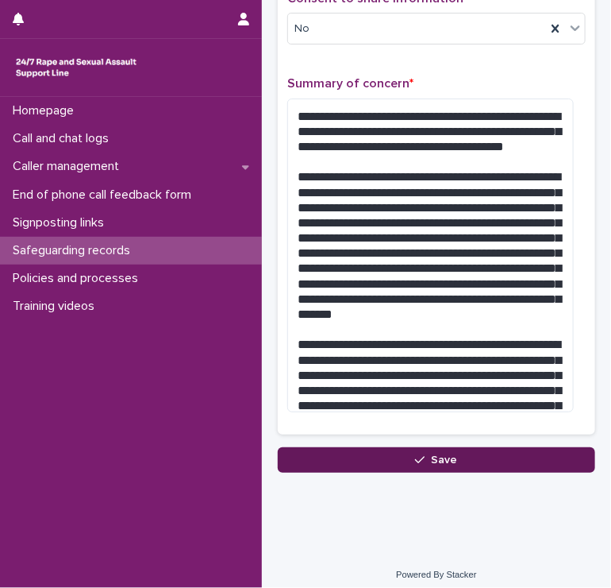
click at [451, 472] on button "Save" at bounding box center [437, 459] width 318 height 25
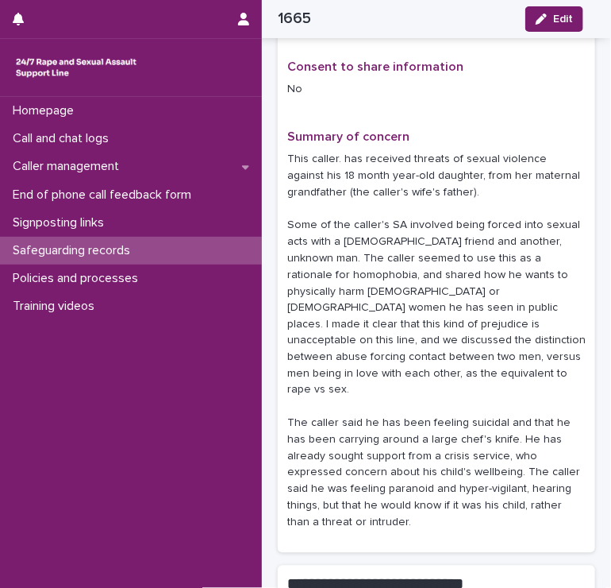
scroll to position [447, 0]
